Goal: Information Seeking & Learning: Learn about a topic

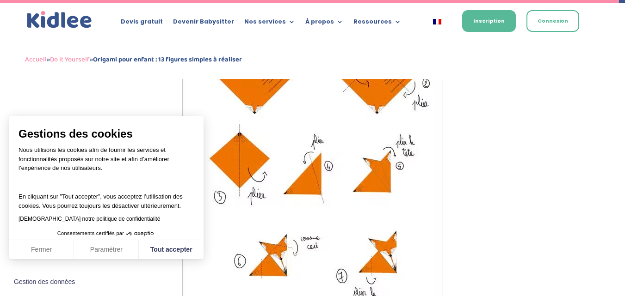
scroll to position [4181, 0]
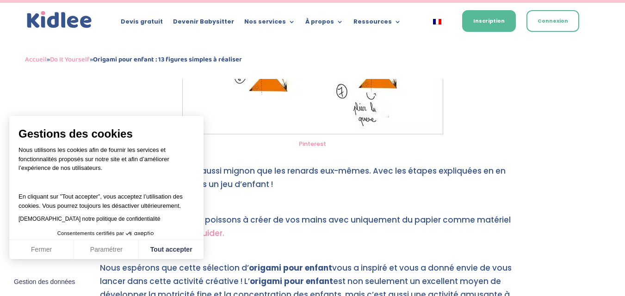
click at [188, 245] on button "Tout accepter" at bounding box center [171, 249] width 65 height 19
checkbox input "true"
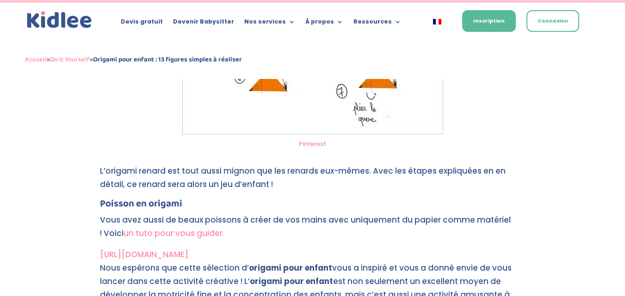
click at [188, 253] on link "[URL][DOMAIN_NAME]" at bounding box center [144, 254] width 88 height 11
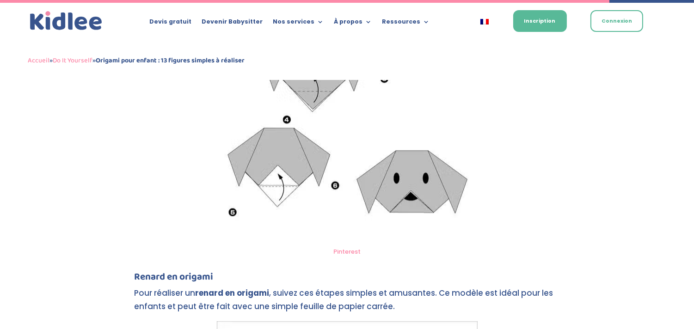
scroll to position [4021, 0]
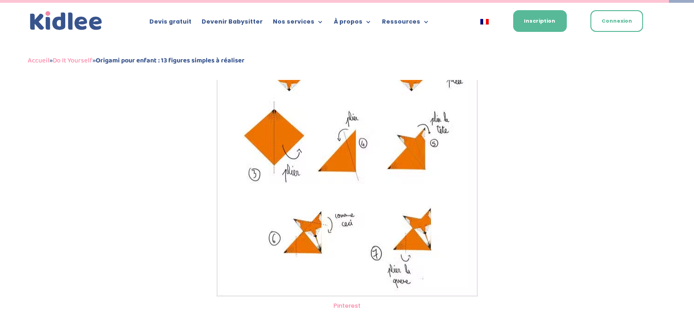
drag, startPoint x: 342, startPoint y: 214, endPoint x: 352, endPoint y: 255, distance: 42.8
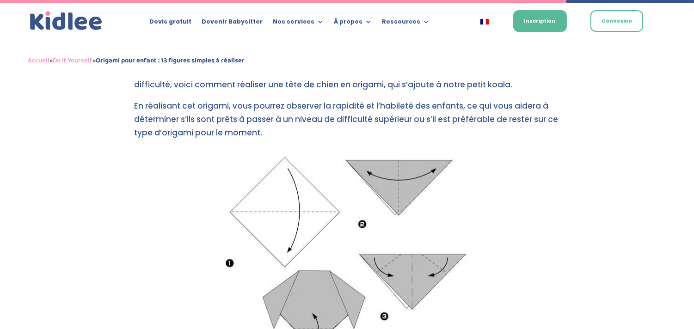
scroll to position [3404, 0]
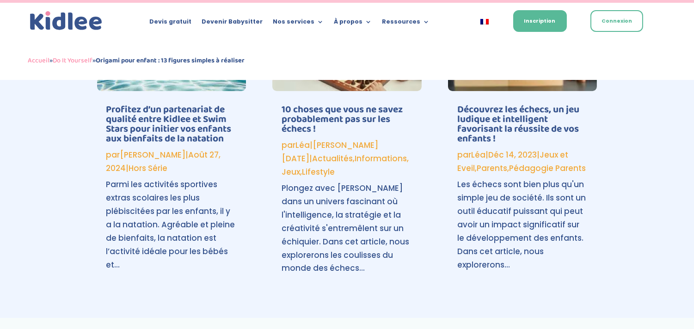
scroll to position [4622, 0]
